Goal: Information Seeking & Learning: Learn about a topic

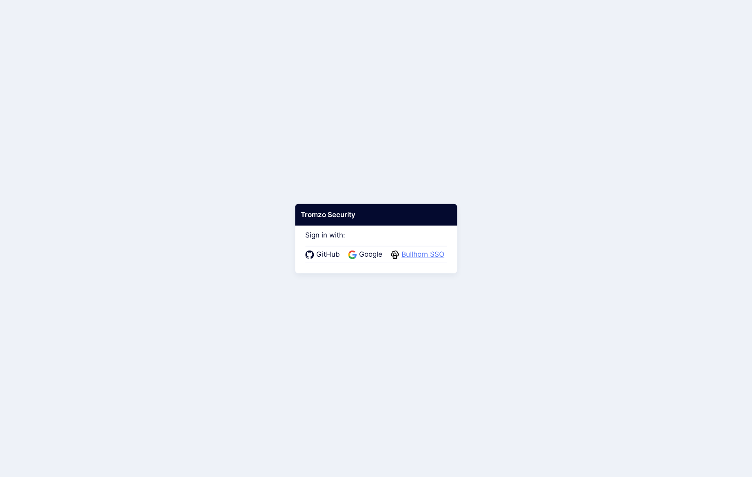
click at [409, 258] on span "Bullhorn SSO" at bounding box center [423, 254] width 48 height 11
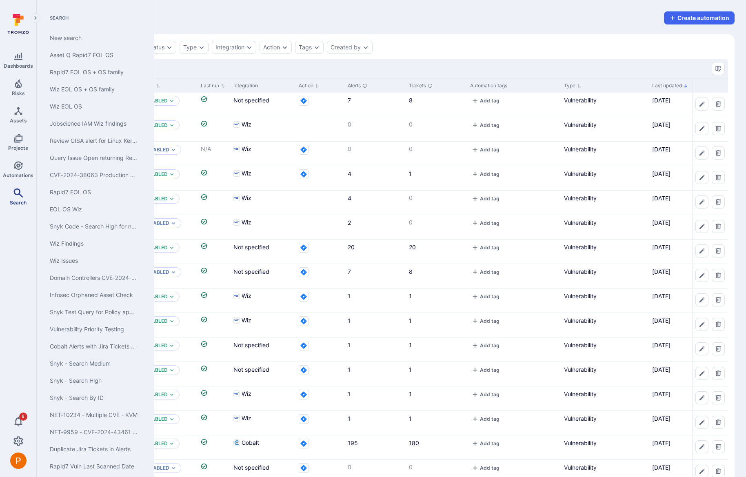
click at [24, 193] on link "Search" at bounding box center [18, 197] width 36 height 24
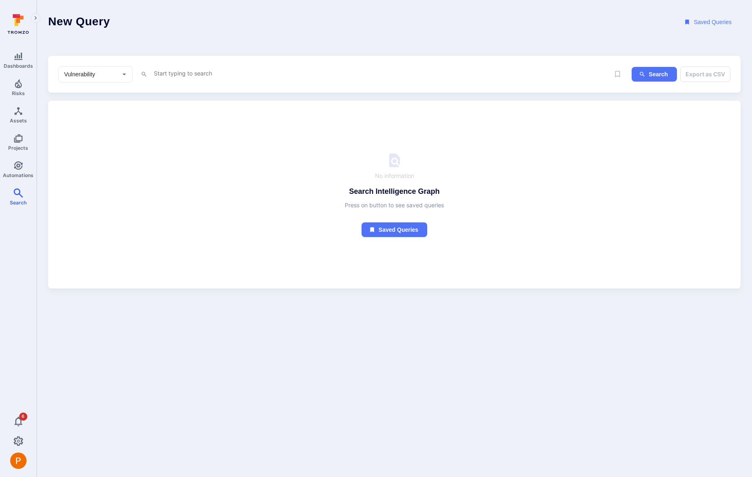
click at [193, 76] on textarea "Intelligence Graph search area" at bounding box center [374, 73] width 443 height 10
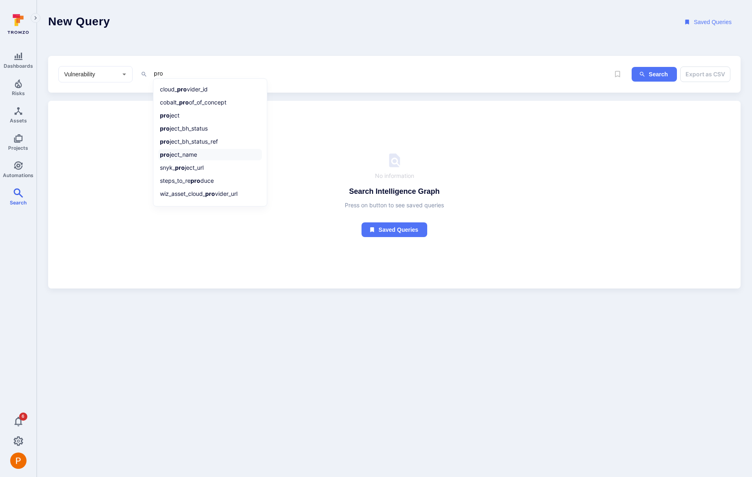
click at [220, 158] on li "pro ject_name" at bounding box center [210, 154] width 104 height 11
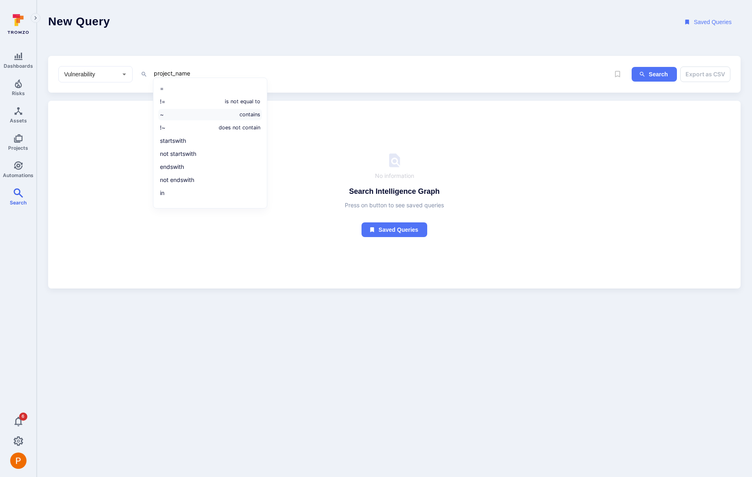
click at [181, 117] on li "~ contains" at bounding box center [210, 114] width 104 height 11
click at [187, 119] on li "~ contains" at bounding box center [210, 115] width 104 height 11
paste textarea "Publicly readable bucket"
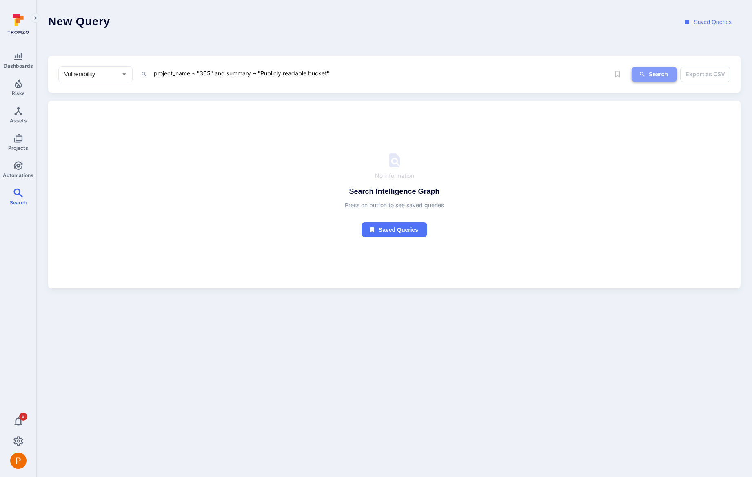
click at [649, 74] on button "Search" at bounding box center [654, 74] width 45 height 15
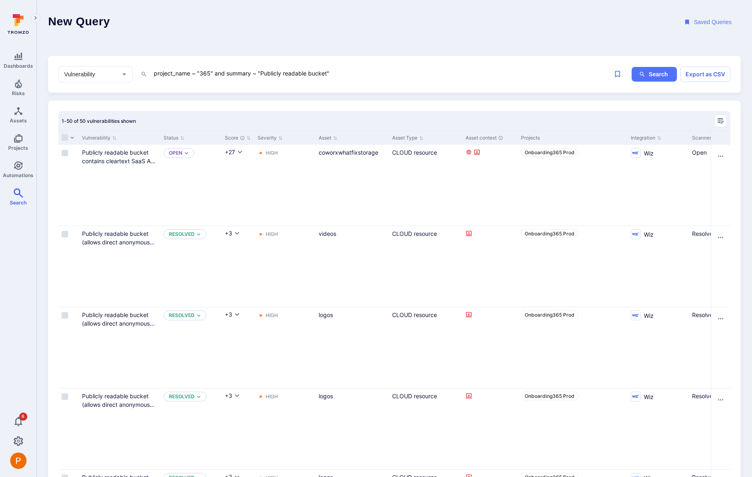
click at [342, 74] on textarea "project_name ~ "365" and summary ~ "Publicly readable bucket"" at bounding box center [374, 73] width 443 height 10
click at [333, 72] on textarea "project_name ~ "365" and summary ~ "Publicly readable bucket"" at bounding box center [374, 73] width 443 height 10
click at [239, 89] on li "=" at bounding box center [210, 89] width 104 height 11
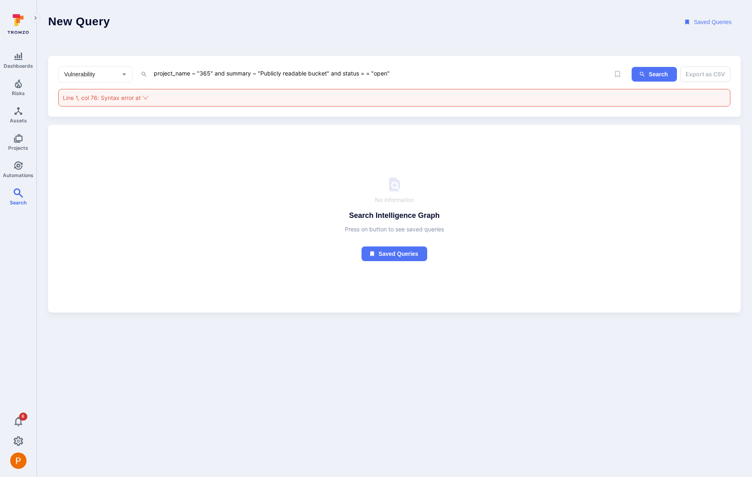
click at [371, 73] on textarea "project_name ~ "365" and summary ~ "Publicly readable bucket" and status = = "o…" at bounding box center [374, 73] width 443 height 10
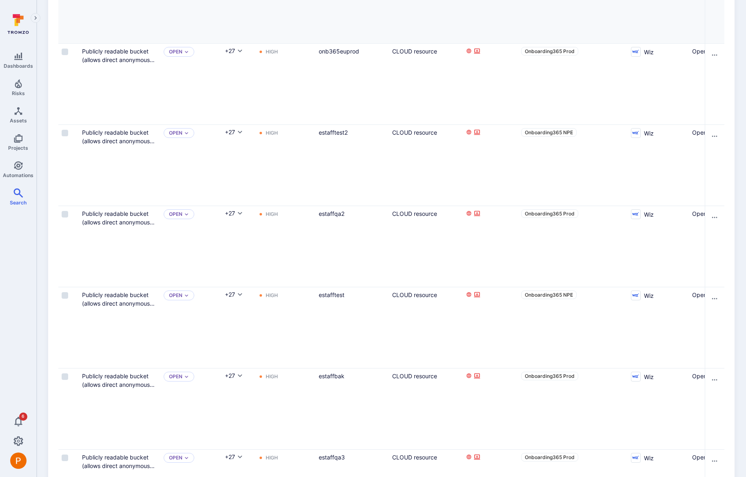
scroll to position [333, 0]
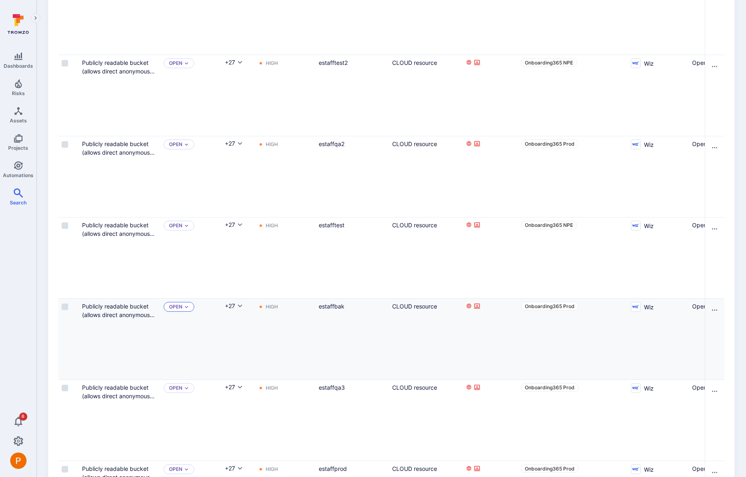
type textarea "project_name ~ "365" and summary ~ "Publicly readable bucket" and status = "ope…"
click at [190, 307] on div "Open" at bounding box center [179, 307] width 31 height 10
click at [195, 341] on div "Triaged" at bounding box center [204, 339] width 67 height 9
click at [19, 164] on icon "Automations" at bounding box center [18, 165] width 9 height 9
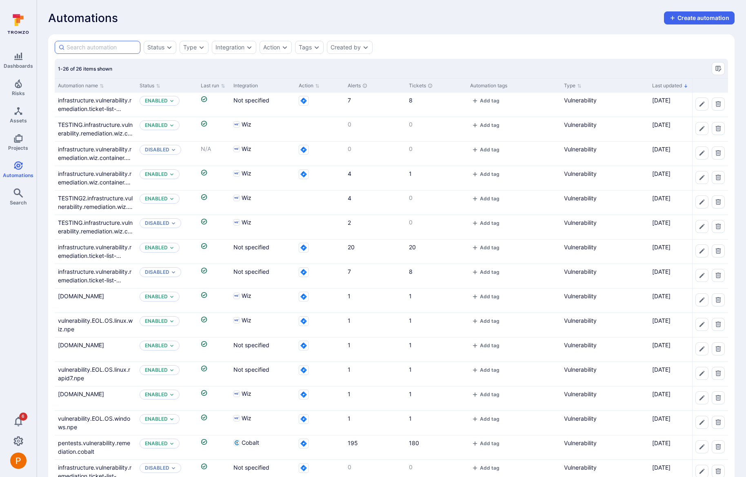
click at [96, 48] on input at bounding box center [102, 47] width 70 height 8
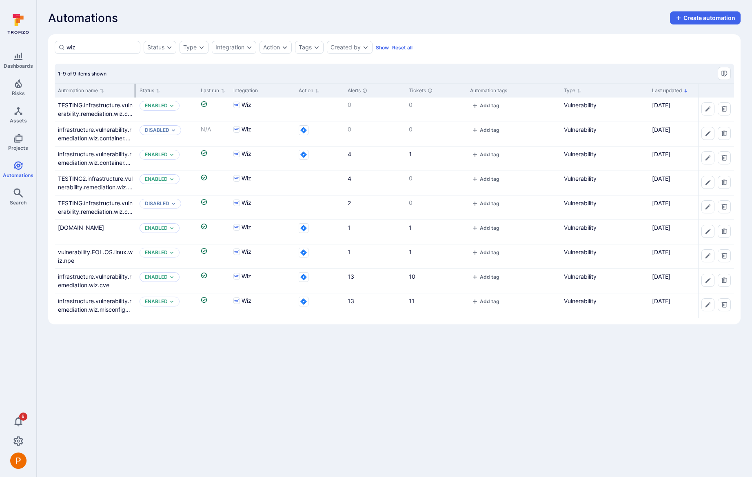
type input "wiz"
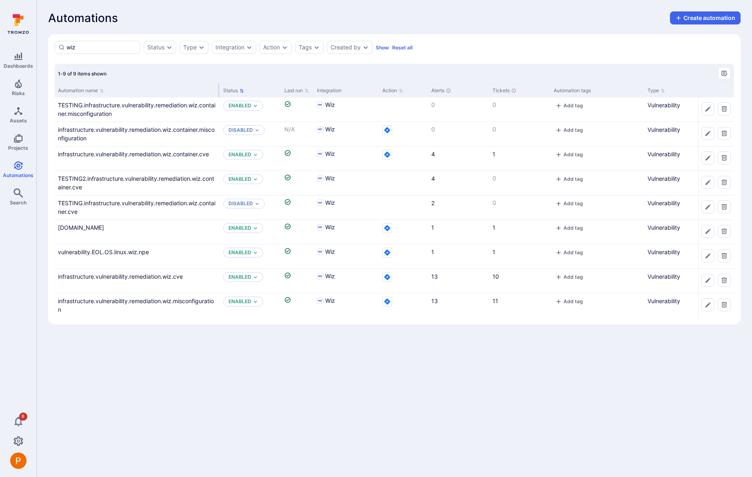
drag, startPoint x: 135, startPoint y: 89, endPoint x: 218, endPoint y: 89, distance: 83.7
click at [218, 89] on div at bounding box center [218, 91] width 1 height 14
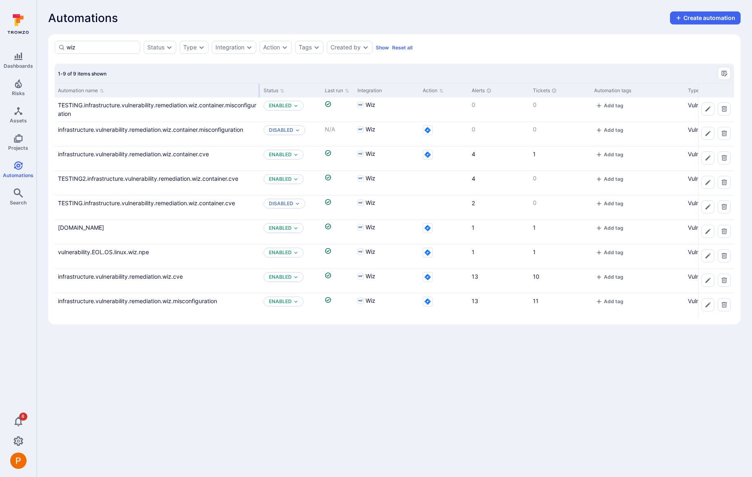
drag, startPoint x: 218, startPoint y: 91, endPoint x: 259, endPoint y: 91, distance: 40.4
click at [259, 91] on div at bounding box center [259, 91] width 1 height 14
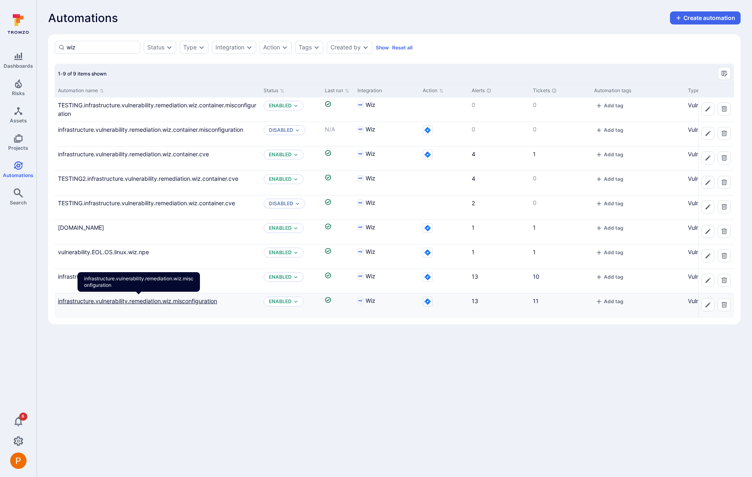
click at [160, 302] on link "infrastructure.vulnerability.remediation.wiz.misconfiguration" at bounding box center [137, 301] width 159 height 7
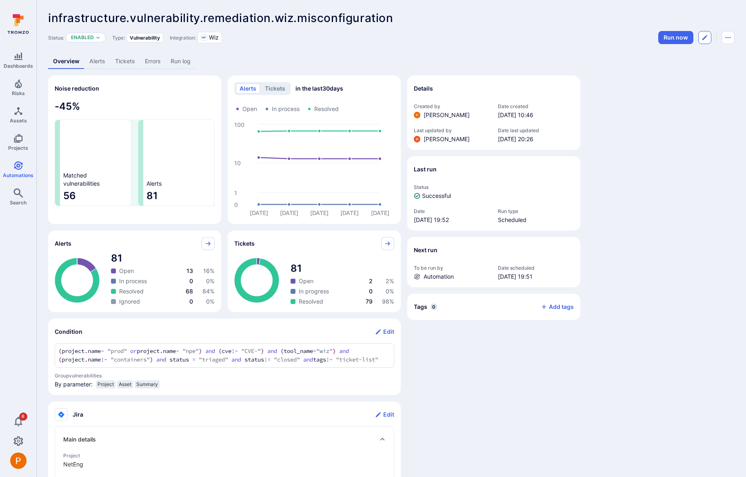
click at [707, 39] on icon "Edit automation" at bounding box center [705, 37] width 7 height 7
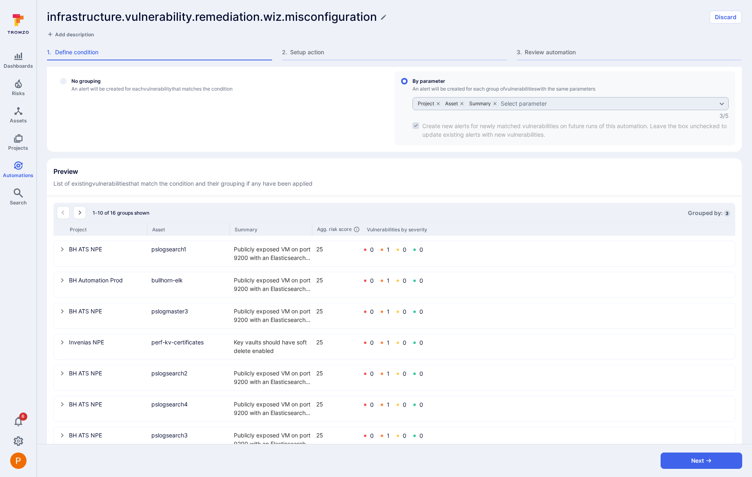
scroll to position [376, 0]
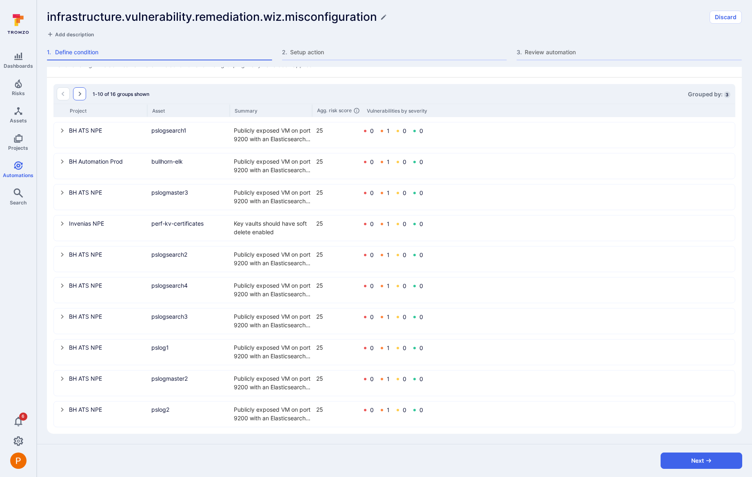
click at [82, 96] on icon "Go to the next page" at bounding box center [79, 94] width 7 height 7
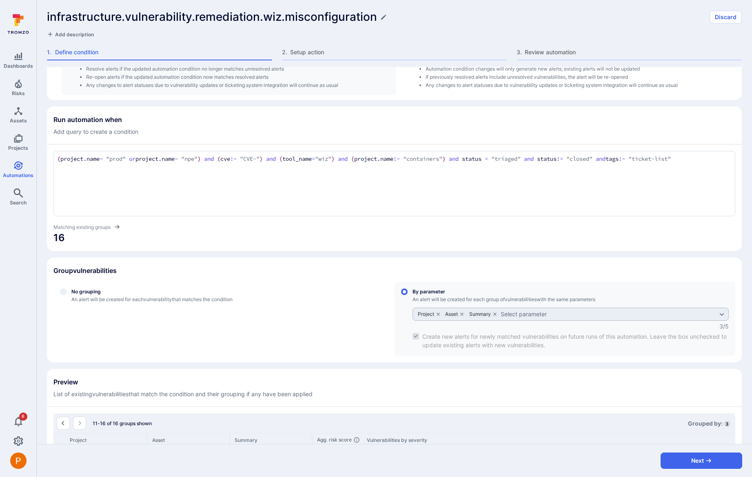
scroll to position [252, 0]
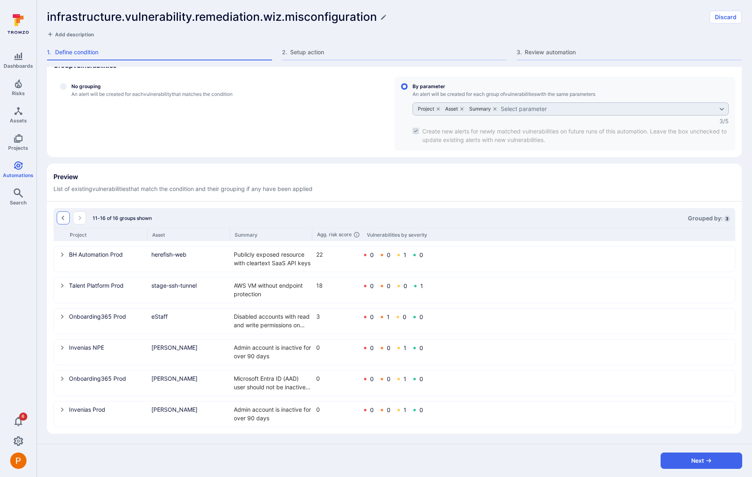
click at [59, 222] on button "Go to the previous page" at bounding box center [63, 217] width 13 height 13
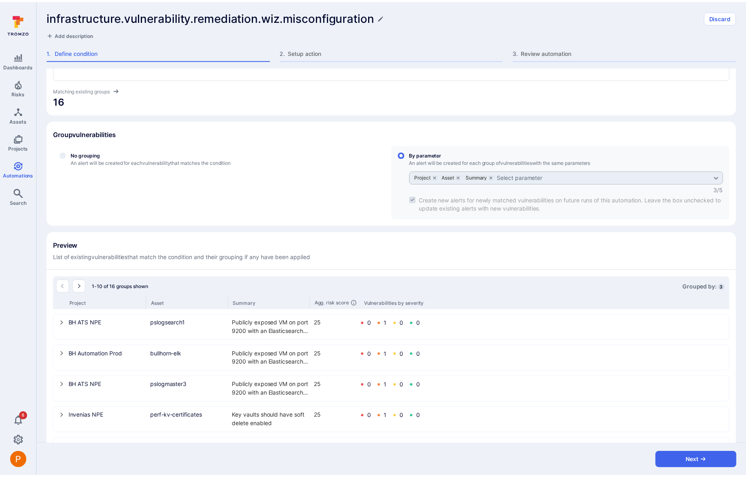
scroll to position [0, 0]
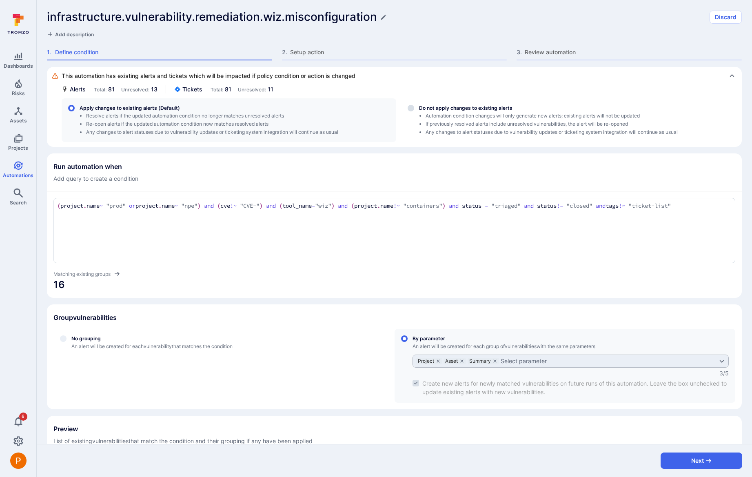
drag, startPoint x: 76, startPoint y: 215, endPoint x: 56, endPoint y: 205, distance: 22.5
click at [56, 205] on div "(project.name ~ "prod" or project.name ~ "npe") and (cve !~ "CVE-") and (tool_n…" at bounding box center [394, 230] width 682 height 65
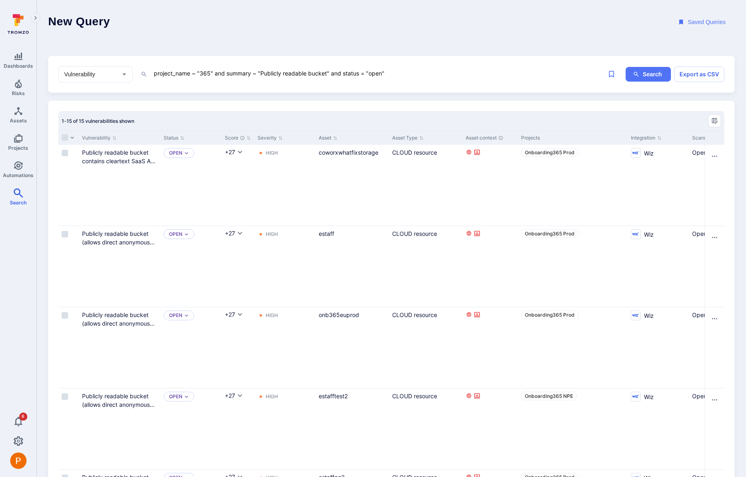
drag, startPoint x: 382, startPoint y: 75, endPoint x: 369, endPoint y: 74, distance: 12.7
click at [369, 74] on textarea "project_name ~ "365" and summary ~ "Publicly readable bucket" and status = "ope…" at bounding box center [372, 73] width 438 height 10
type textarea "project_name ~ "365" and summary ~ "Publicly readable bucket" and status = "tri…"
click at [647, 77] on button "Search" at bounding box center [648, 74] width 45 height 15
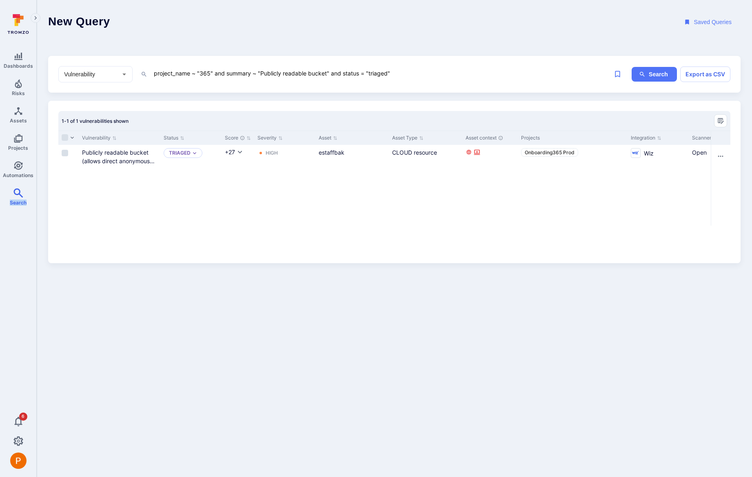
click at [158, 137] on div "Vulnerability" at bounding box center [120, 138] width 82 height 14
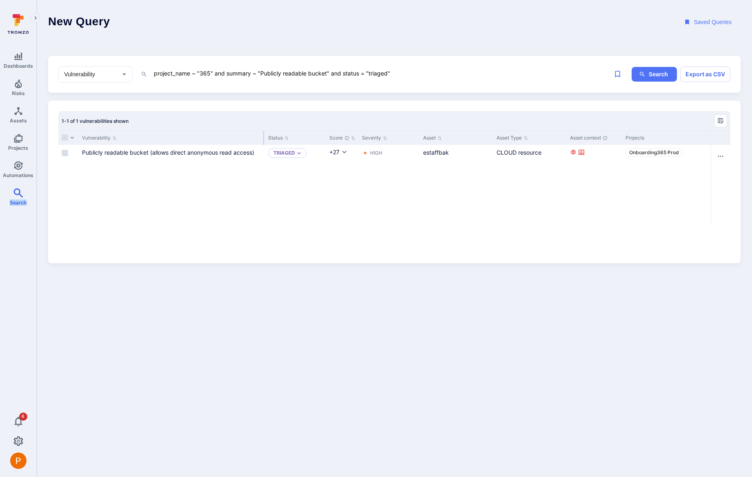
drag, startPoint x: 159, startPoint y: 138, endPoint x: 264, endPoint y: 138, distance: 104.5
click at [264, 138] on div at bounding box center [263, 138] width 1 height 14
click at [65, 154] on input "Select row" at bounding box center [65, 153] width 7 height 7
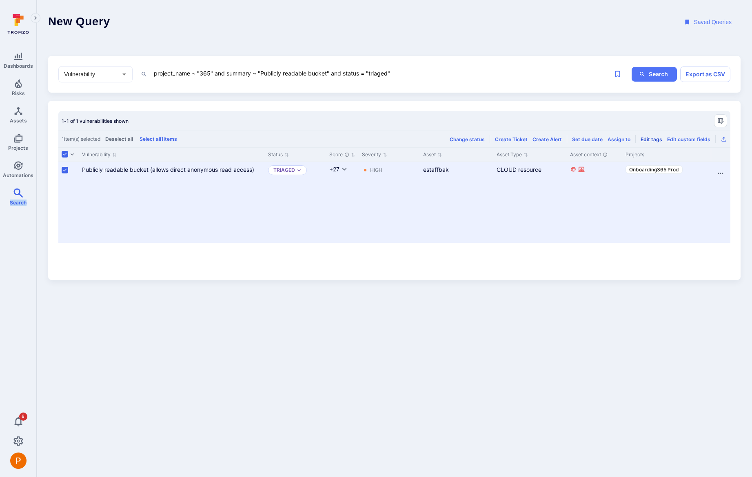
click at [652, 138] on div "Edit tags" at bounding box center [652, 139] width 22 height 6
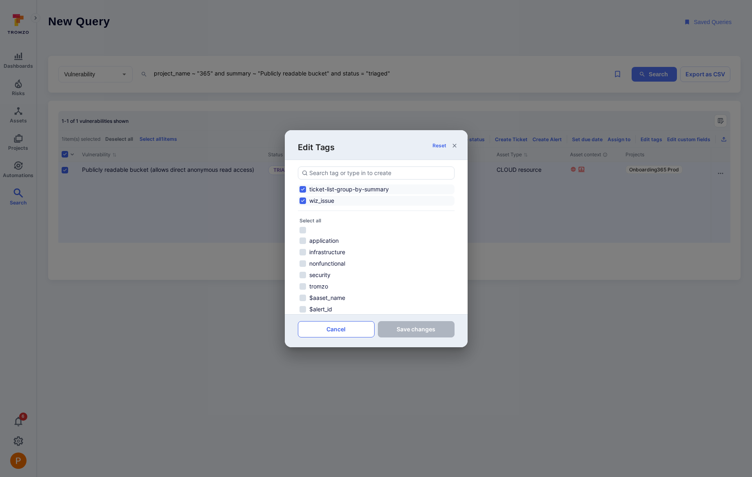
click at [349, 328] on button "Cancel" at bounding box center [336, 329] width 77 height 16
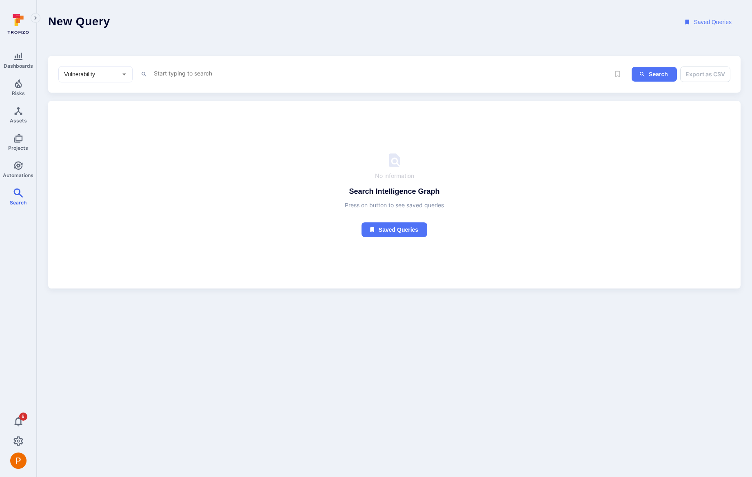
click at [176, 75] on textarea "Intelligence Graph search area" at bounding box center [374, 73] width 443 height 10
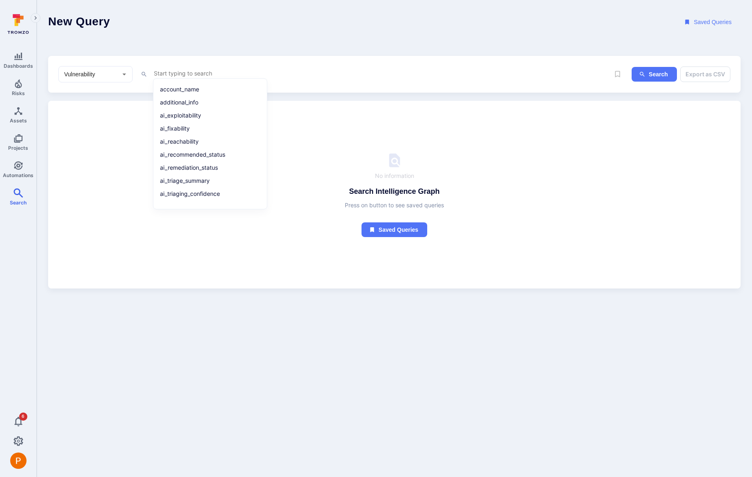
paste textarea "([DOMAIN_NAME] ~ "prod" or [DOMAIN_NAME] ~ "npe") and (cve !~ "CVE-") and (tool…"
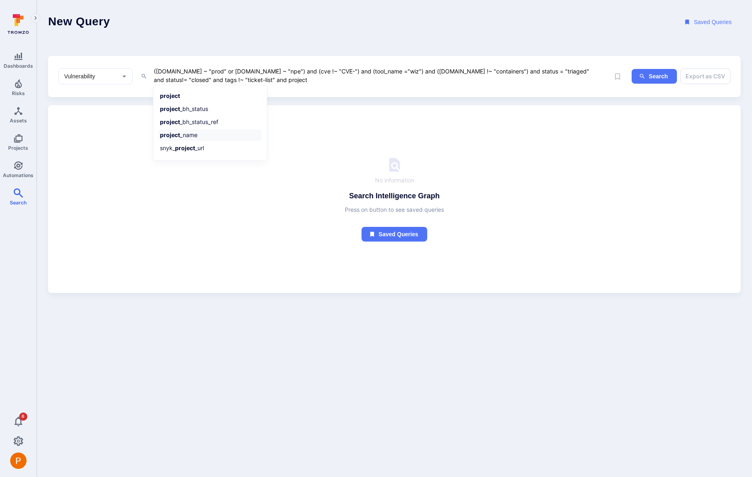
click at [185, 132] on li "project _name" at bounding box center [210, 134] width 104 height 11
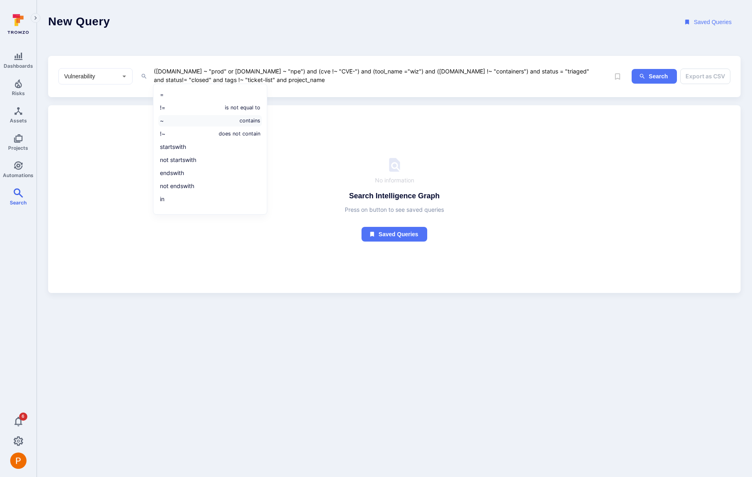
click at [184, 124] on li "~ contains" at bounding box center [210, 120] width 104 height 11
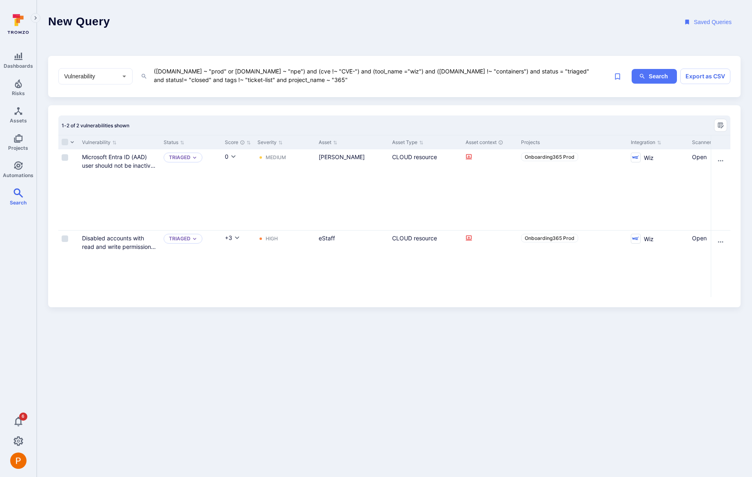
drag, startPoint x: 282, startPoint y: 71, endPoint x: 338, endPoint y: 72, distance: 55.1
click at [338, 72] on textarea "([DOMAIN_NAME] ~ "prod" or [DOMAIN_NAME] ~ "npe") and (cve !~ "CVE-") and (tool…" at bounding box center [374, 75] width 443 height 19
click at [649, 80] on button "Search" at bounding box center [654, 76] width 45 height 15
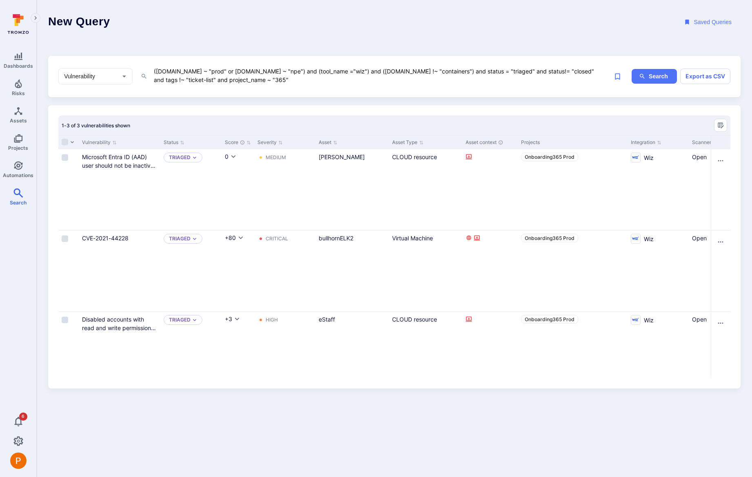
click at [296, 73] on textarea "([DOMAIN_NAME] ~ "prod" or [DOMAIN_NAME] ~ "npe") and (tool_name ="wiz") and ([…" at bounding box center [374, 75] width 443 height 19
paste textarea "cve !~ "CVE-") and ("
drag, startPoint x: 177, startPoint y: 81, endPoint x: 226, endPoint y: 80, distance: 48.6
click at [226, 80] on textarea "([DOMAIN_NAME] ~ "prod" or [DOMAIN_NAME] ~ "npe") and (cve !~ "CVE-") and (tool…" at bounding box center [374, 75] width 443 height 19
drag, startPoint x: 176, startPoint y: 80, endPoint x: 241, endPoint y: 82, distance: 64.9
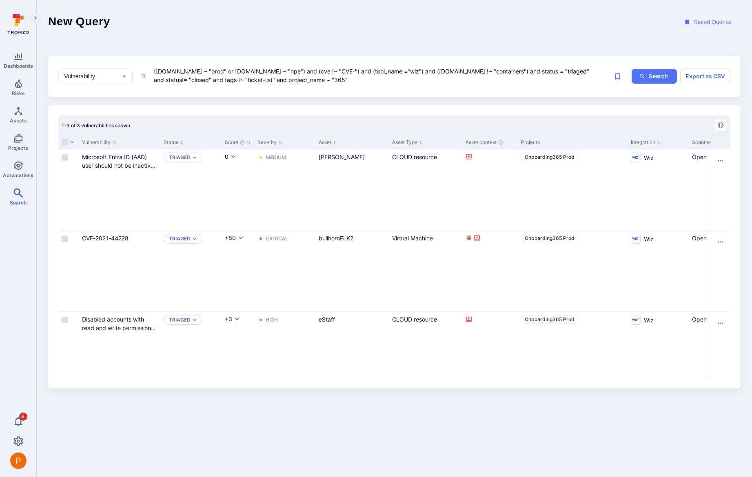
click at [241, 82] on textarea "([DOMAIN_NAME] ~ "prod" or [DOMAIN_NAME] ~ "npe") and (cve !~ "CVE-") and (tool…" at bounding box center [374, 75] width 443 height 19
click at [649, 77] on button "Search" at bounding box center [654, 76] width 45 height 15
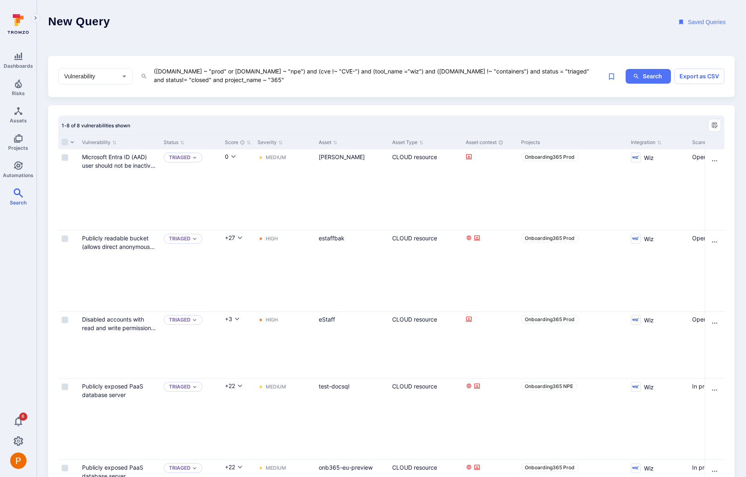
click at [202, 82] on textarea "([DOMAIN_NAME] ~ "prod" or [DOMAIN_NAME] ~ "npe") and (cve !~ "CVE-") and (tool…" at bounding box center [372, 75] width 438 height 19
paste textarea "tags !~ "ticket-list" and"
type textarea "([DOMAIN_NAME] ~ "prod" or [DOMAIN_NAME] ~ "npe") and (cve !~ "CVE-") and (tool…"
click at [316, 119] on div "1-8 of 8 vulnerabilities shown" at bounding box center [391, 126] width 666 height 20
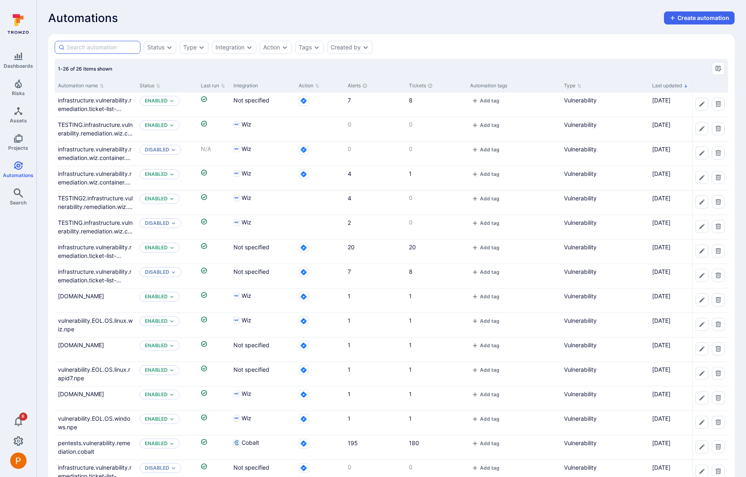
click at [84, 49] on input at bounding box center [102, 47] width 70 height 8
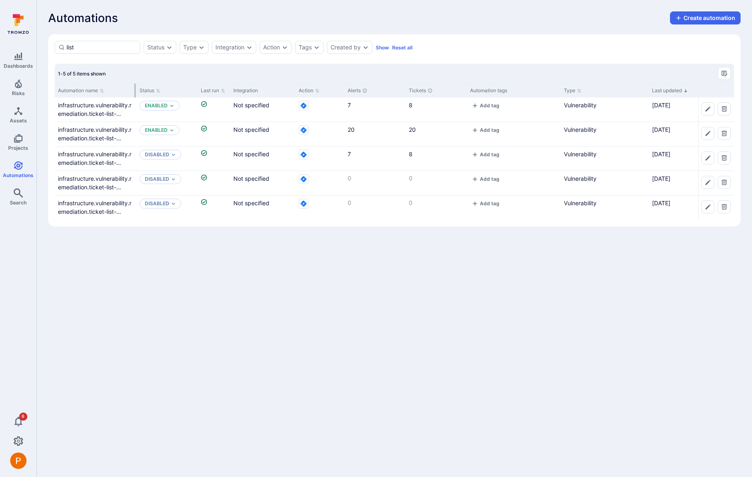
type input "list"
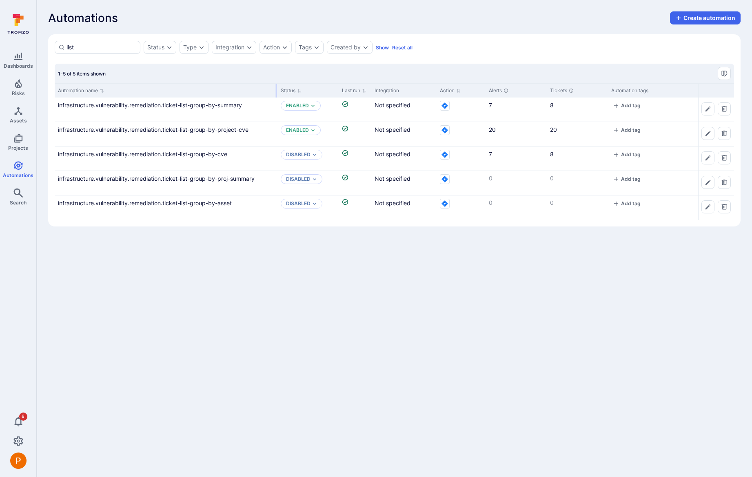
drag, startPoint x: 135, startPoint y: 88, endPoint x: 276, endPoint y: 85, distance: 141.3
click at [276, 85] on div at bounding box center [276, 91] width 1 height 14
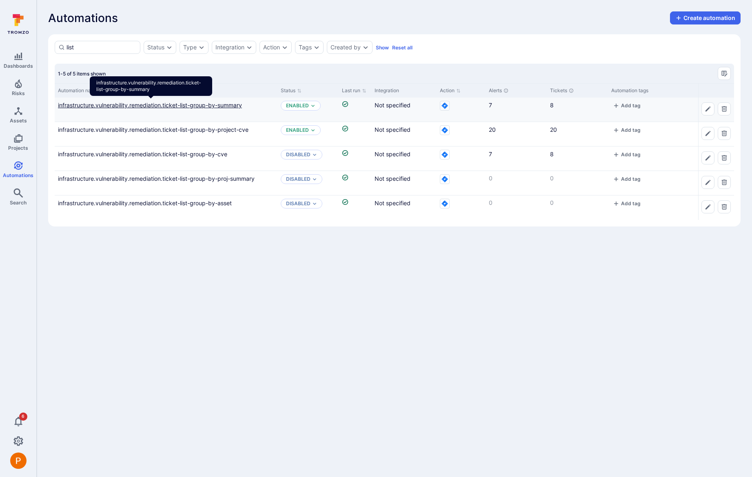
click at [229, 104] on link "infrastructure.vulnerability.remediation.ticket-list-group-by-summary" at bounding box center [150, 105] width 184 height 7
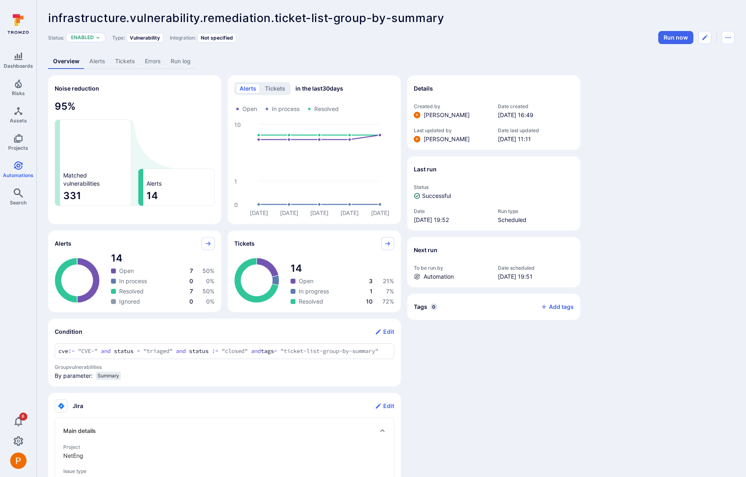
click at [102, 62] on link "Alerts" at bounding box center [97, 61] width 26 height 15
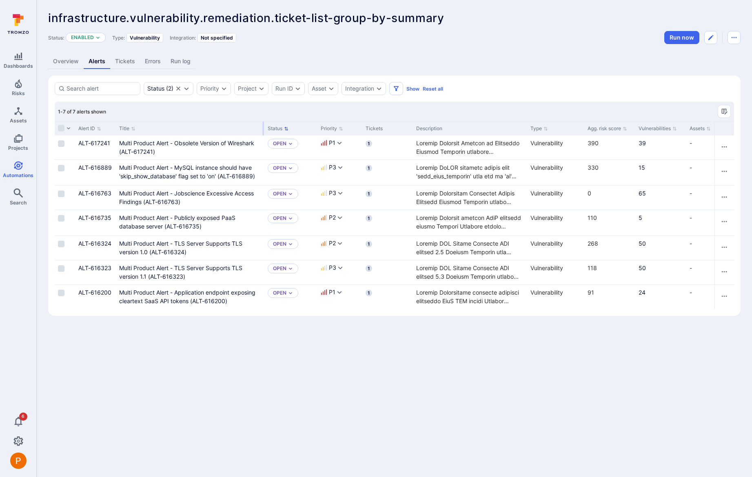
drag, startPoint x: 217, startPoint y: 126, endPoint x: 263, endPoint y: 127, distance: 46.5
click at [263, 127] on div at bounding box center [263, 129] width 1 height 14
click at [185, 91] on icon "Expand dropdown" at bounding box center [186, 88] width 7 height 7
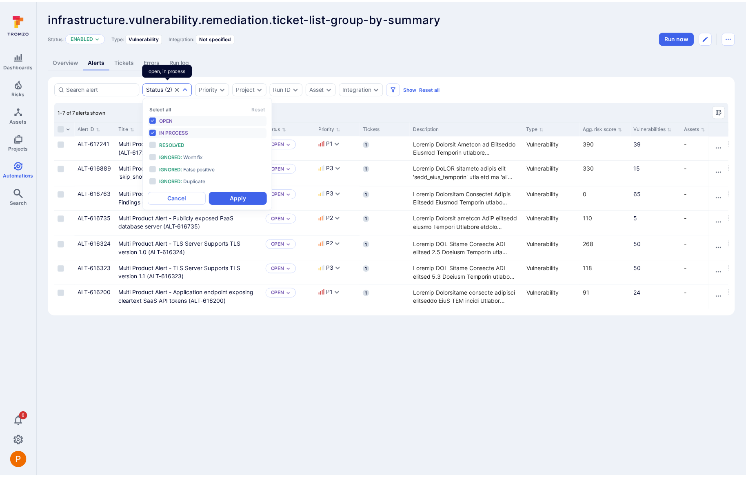
scroll to position [7, 0]
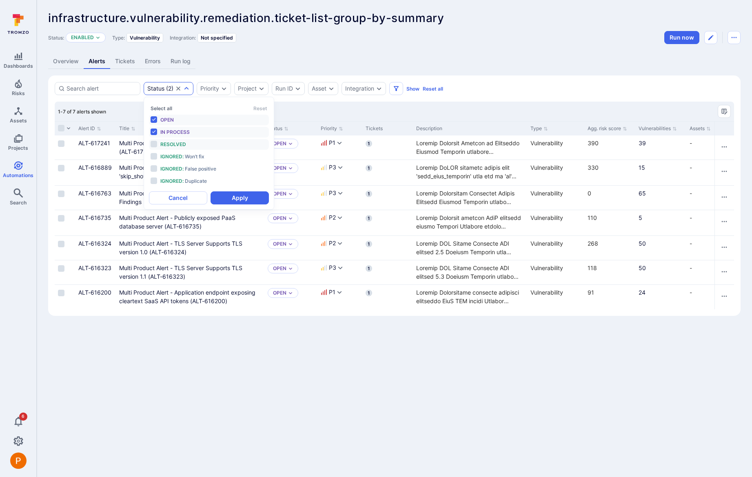
click at [155, 142] on li "Resolved" at bounding box center [209, 144] width 120 height 11
click at [231, 196] on button "Apply" at bounding box center [240, 197] width 58 height 13
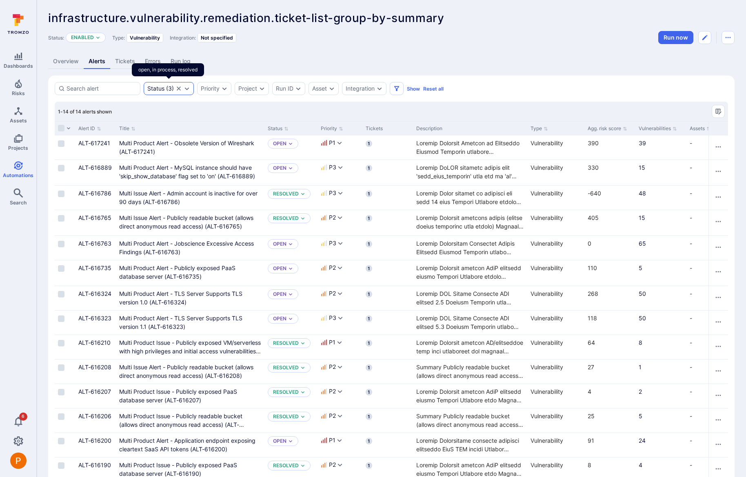
click at [189, 90] on icon "Expand dropdown" at bounding box center [187, 88] width 7 height 7
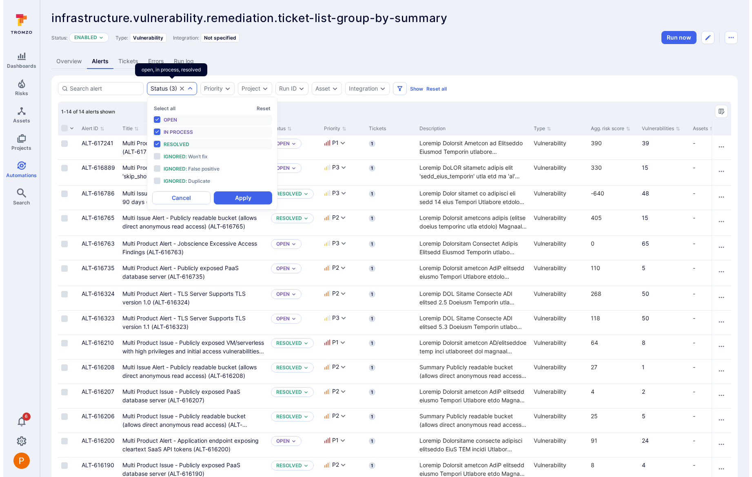
scroll to position [7, 0]
click at [153, 119] on li "Open" at bounding box center [209, 120] width 120 height 11
click at [156, 131] on li "In process" at bounding box center [209, 132] width 120 height 11
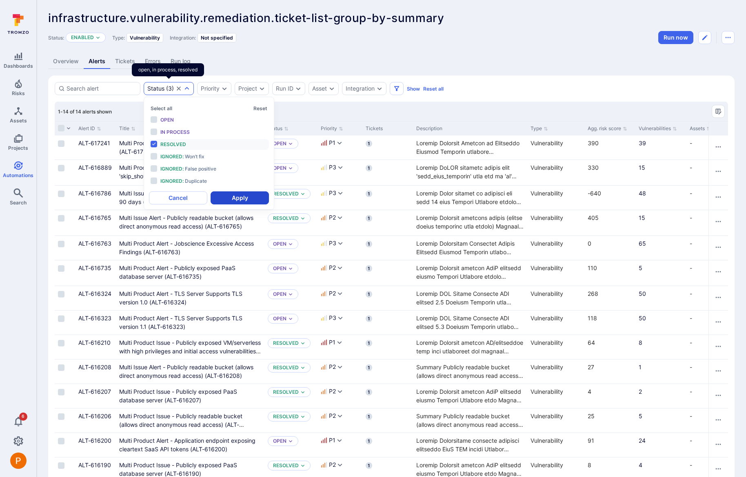
click at [231, 194] on button "Apply" at bounding box center [240, 197] width 58 height 13
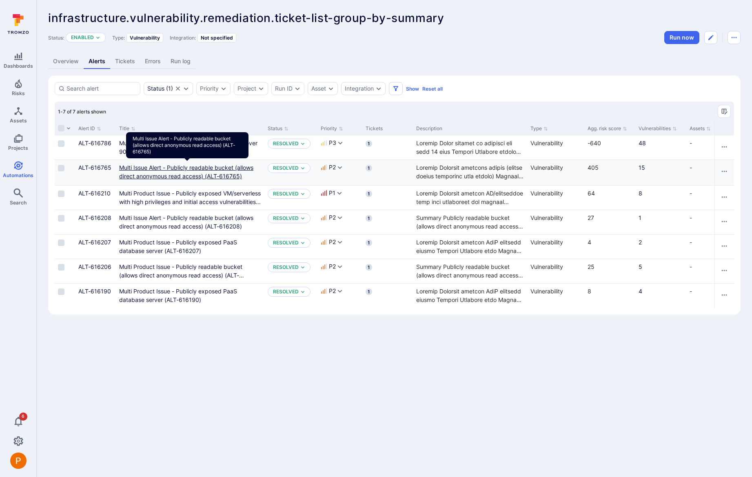
click at [224, 178] on link "Multi Issue Alert - Publicly readable bucket (allows direct anonymous read acce…" at bounding box center [186, 172] width 134 height 16
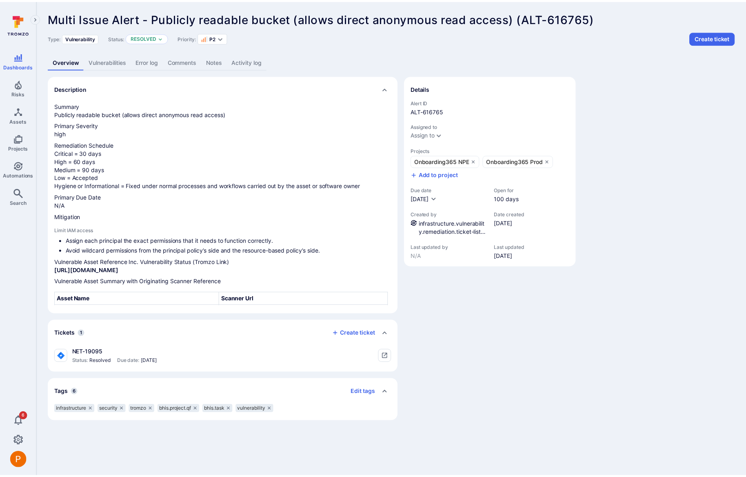
scroll to position [2, 0]
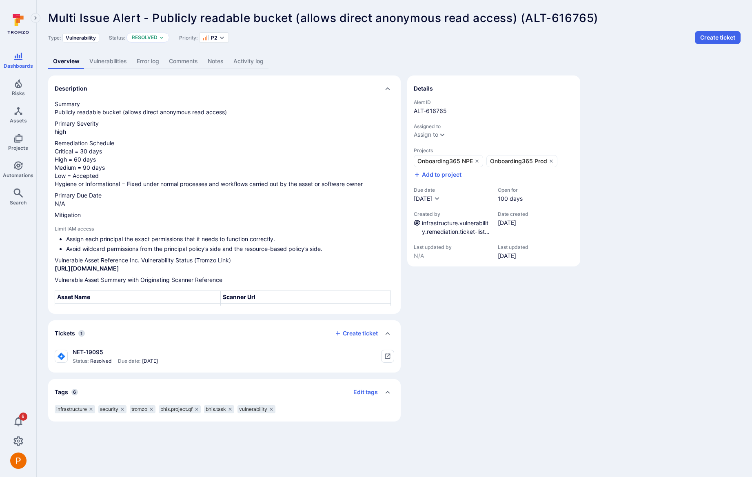
click at [120, 58] on link "Vulnerabilities" at bounding box center [107, 61] width 47 height 15
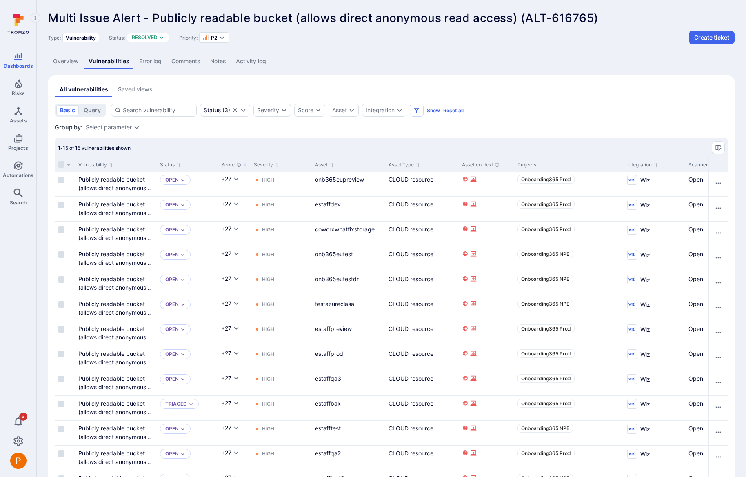
click at [249, 63] on link "Activity log" at bounding box center [251, 61] width 40 height 15
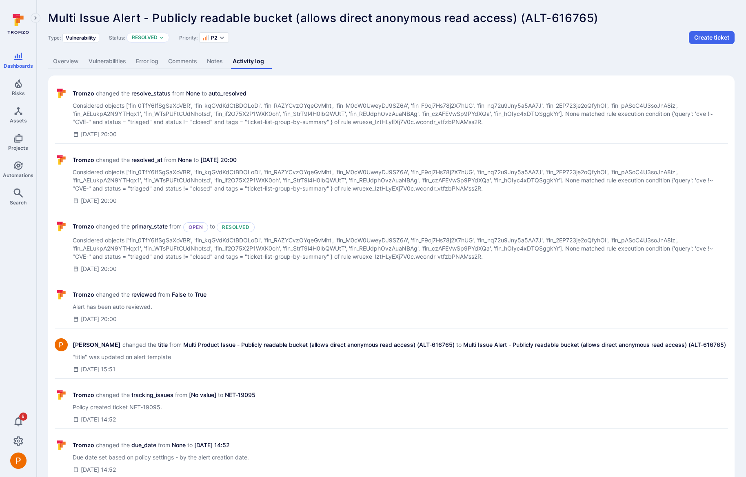
click at [71, 61] on link "Overview" at bounding box center [66, 61] width 36 height 15
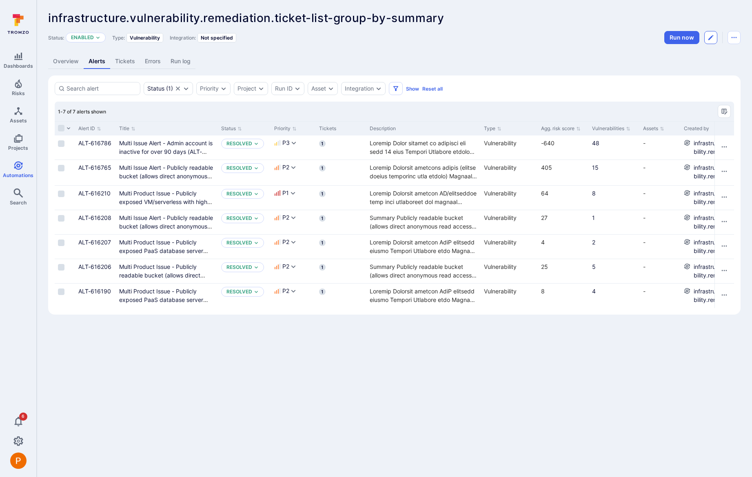
click at [710, 40] on icon "Edit automation" at bounding box center [711, 37] width 7 height 7
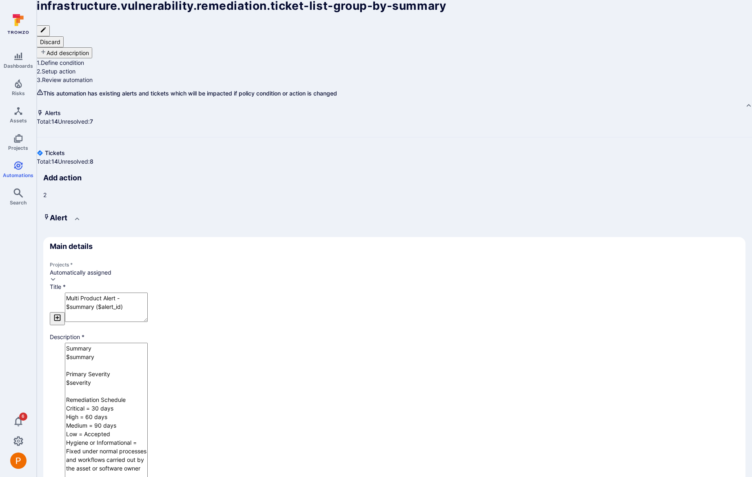
scroll to position [780, 0]
